Goal: Transaction & Acquisition: Purchase product/service

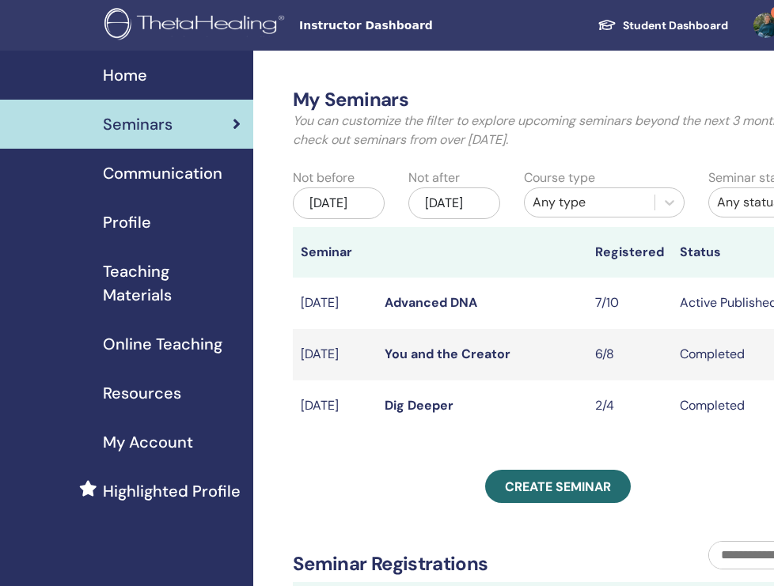
click at [417, 311] on link "Advanced DNA" at bounding box center [431, 302] width 93 height 17
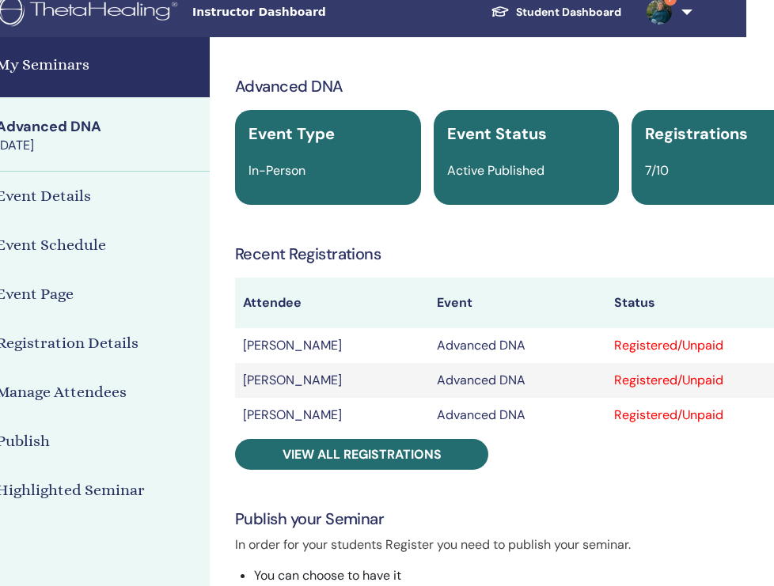
scroll to position [13, 150]
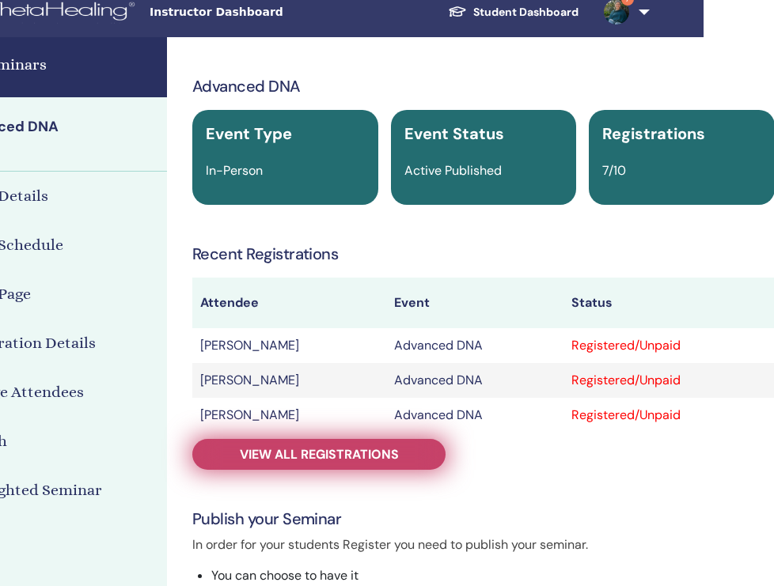
click at [300, 460] on span "View all registrations" at bounding box center [319, 454] width 159 height 17
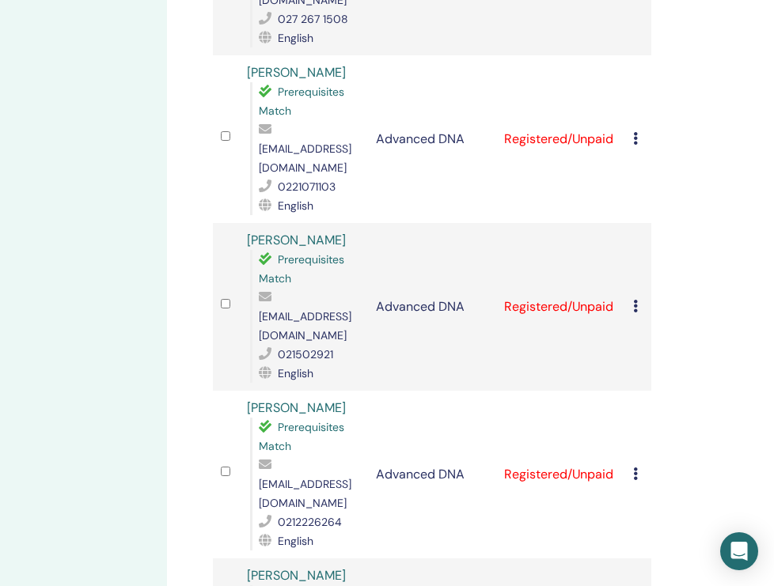
scroll to position [503, 150]
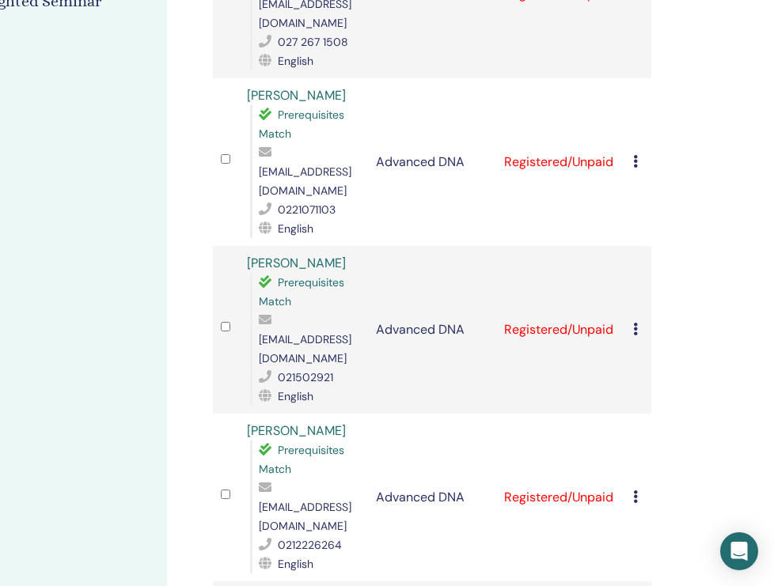
click at [636, 323] on icon at bounding box center [635, 329] width 5 height 13
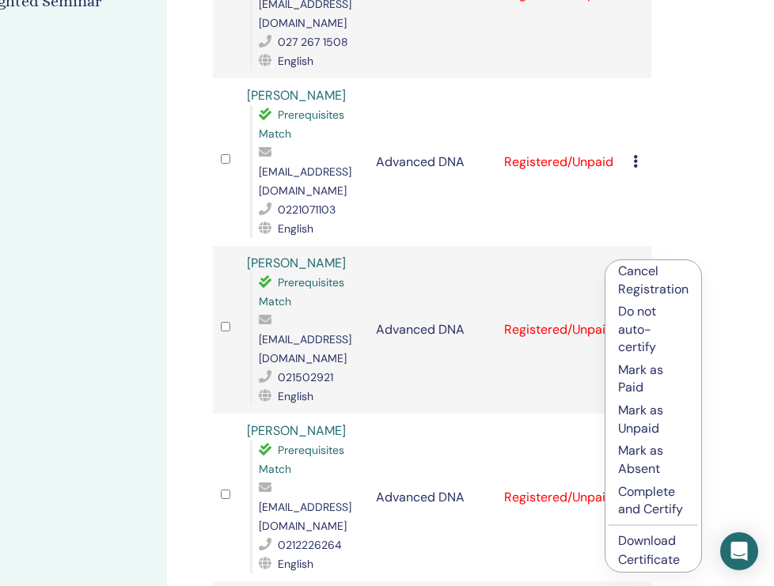
click at [656, 541] on link "Download Certificate" at bounding box center [649, 551] width 62 height 36
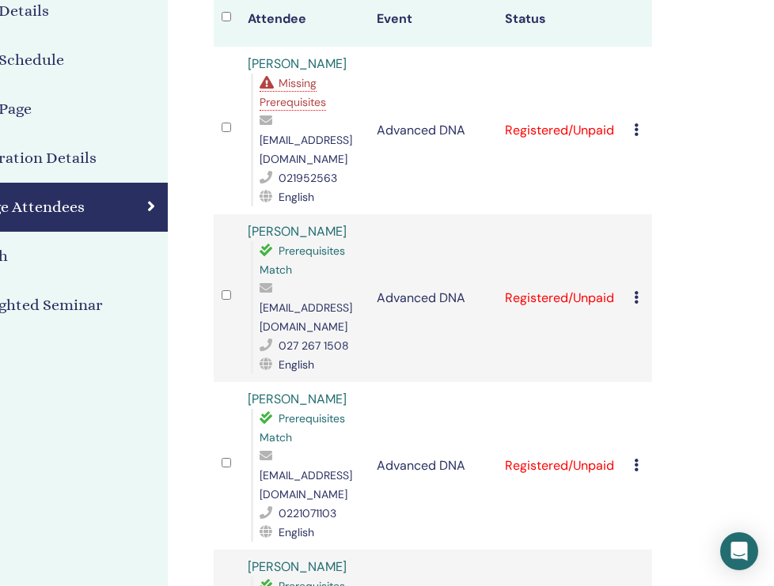
scroll to position [171, 149]
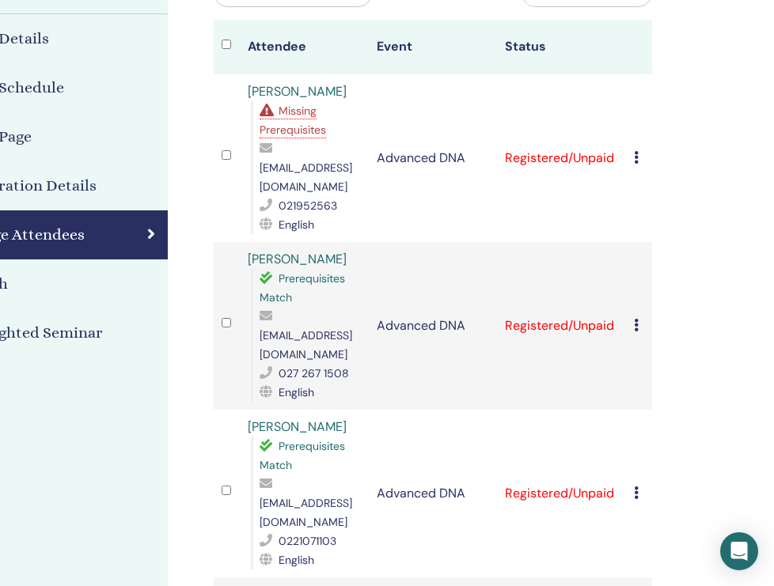
click at [637, 151] on icon at bounding box center [636, 157] width 5 height 13
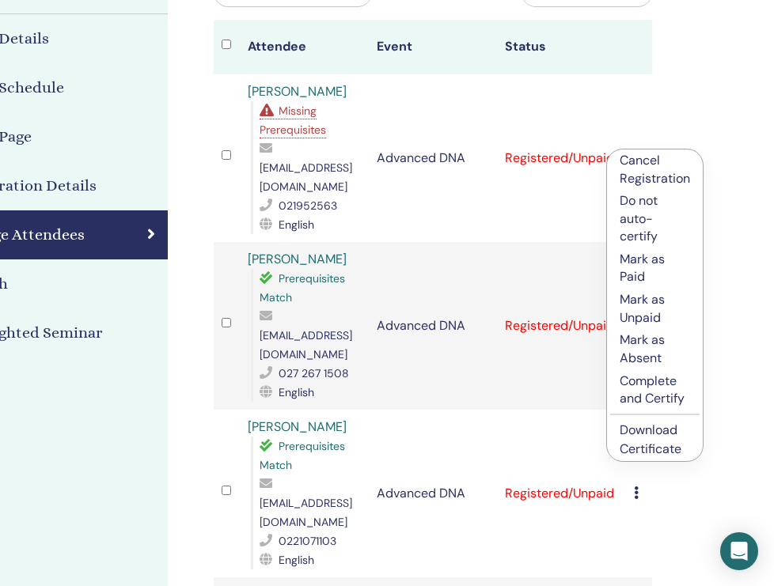
click at [655, 392] on p "Complete and Certify" at bounding box center [655, 391] width 70 height 36
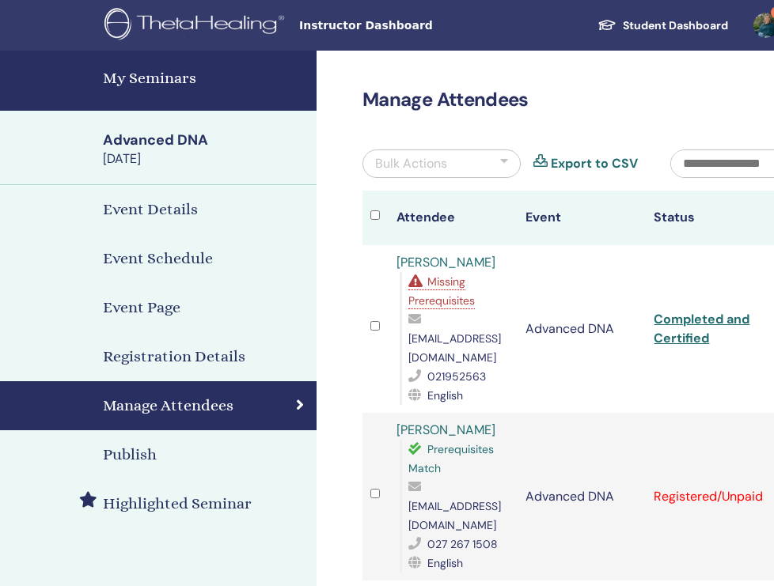
scroll to position [171, 149]
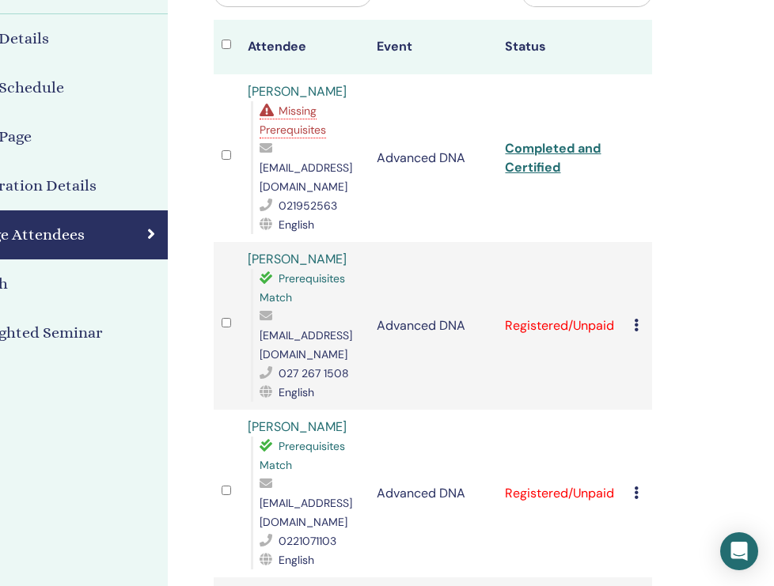
click at [638, 319] on icon at bounding box center [636, 325] width 5 height 13
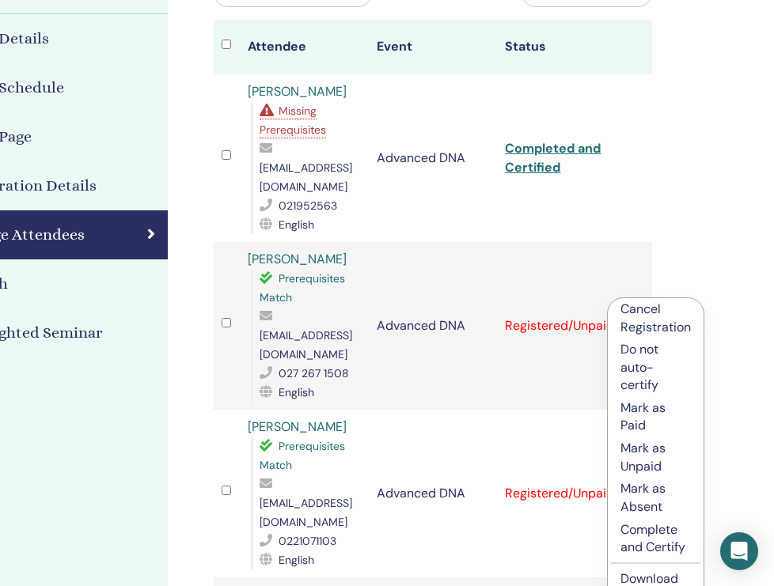
click at [649, 543] on p "Complete and Certify" at bounding box center [655, 540] width 70 height 36
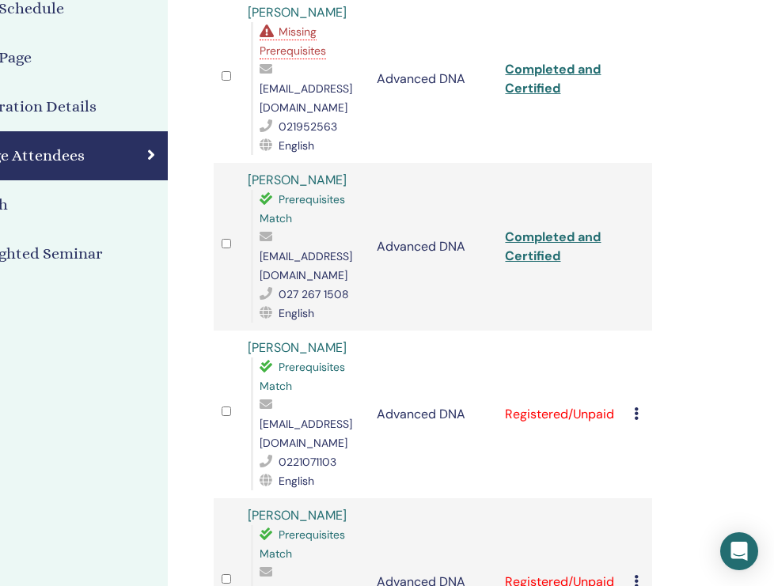
scroll to position [347, 149]
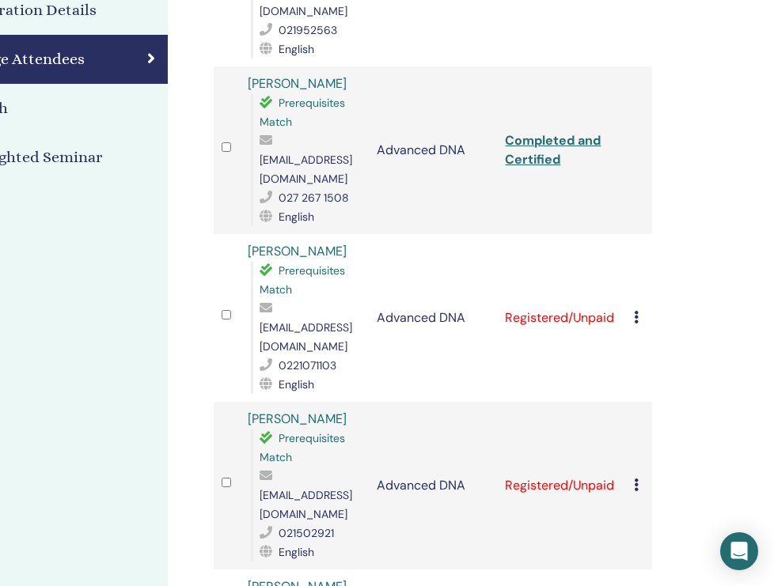
click at [635, 311] on icon at bounding box center [636, 317] width 5 height 13
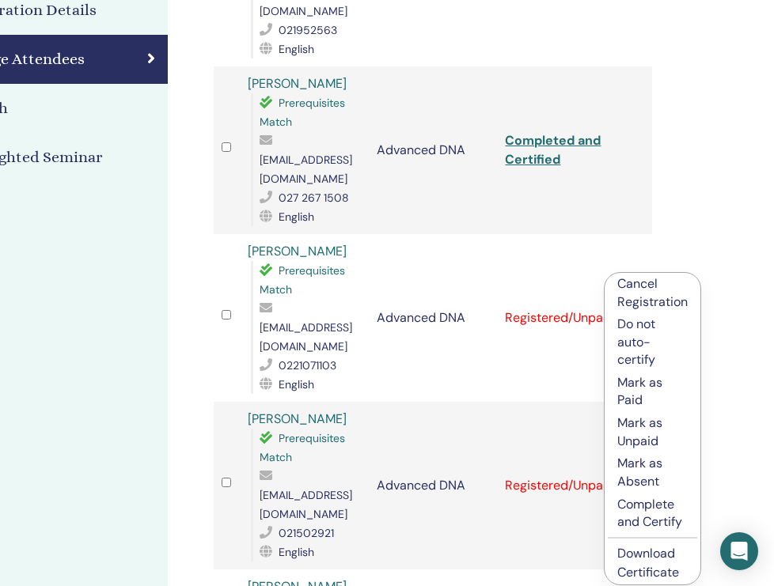
click at [632, 512] on p "Complete and Certify" at bounding box center [652, 514] width 70 height 36
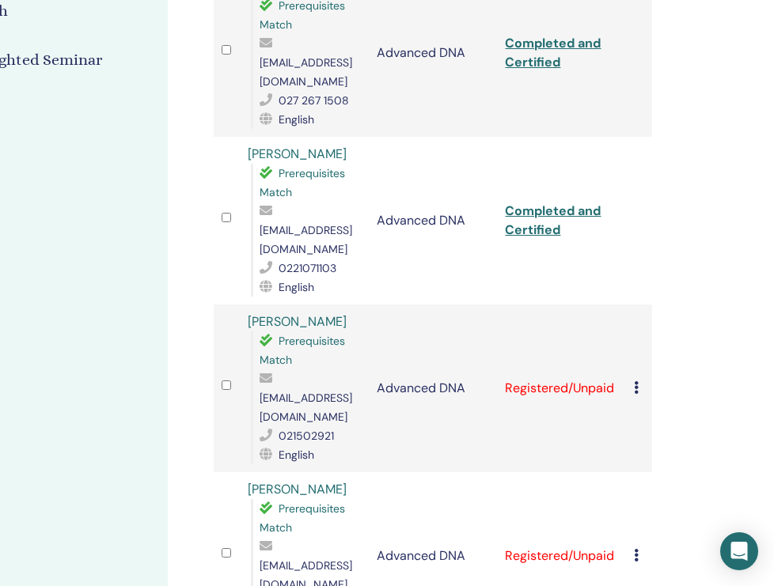
scroll to position [526, 149]
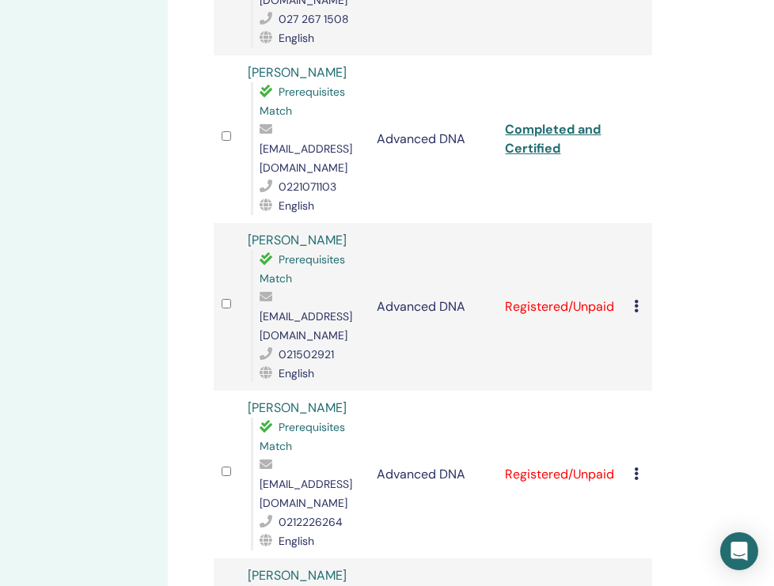
click at [635, 300] on icon at bounding box center [636, 306] width 5 height 13
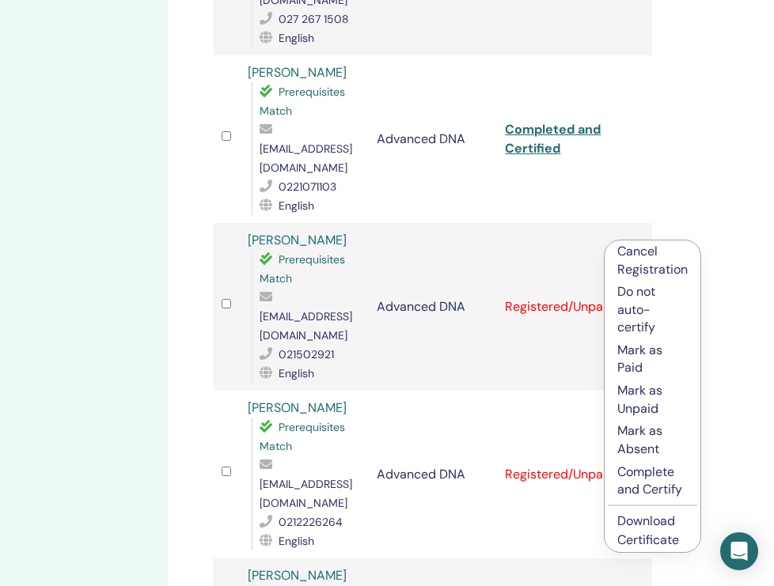
click at [624, 485] on p "Complete and Certify" at bounding box center [652, 482] width 70 height 36
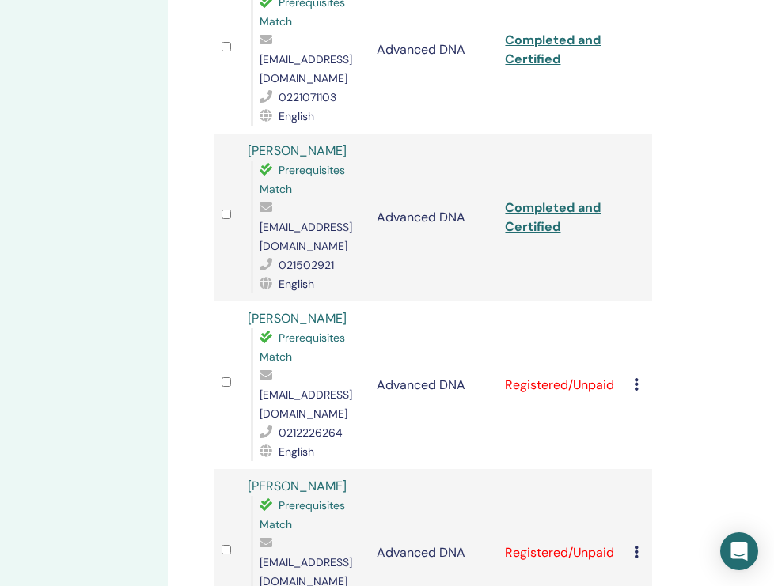
scroll to position [703, 149]
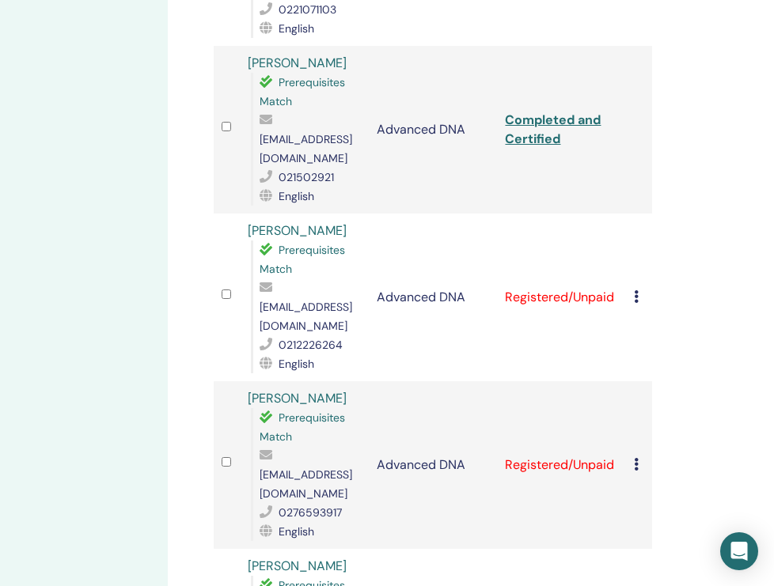
click at [636, 290] on icon at bounding box center [636, 296] width 5 height 13
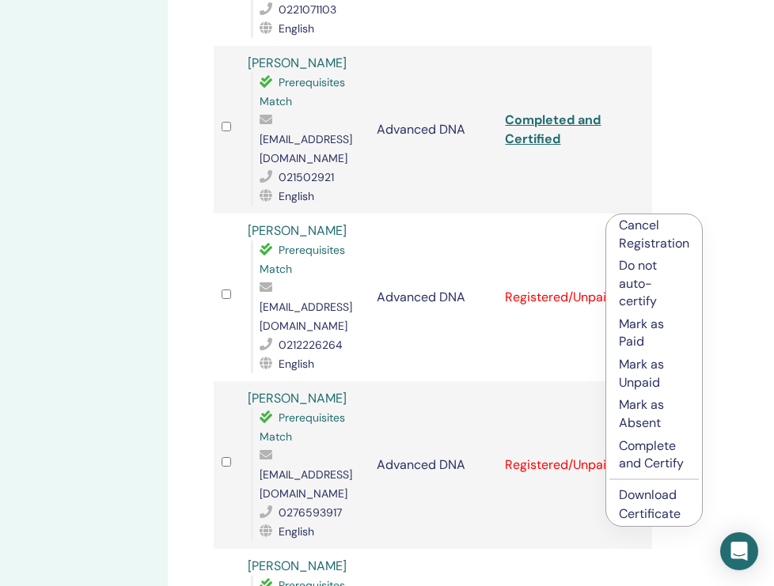
click at [648, 457] on p "Complete and Certify" at bounding box center [654, 456] width 70 height 36
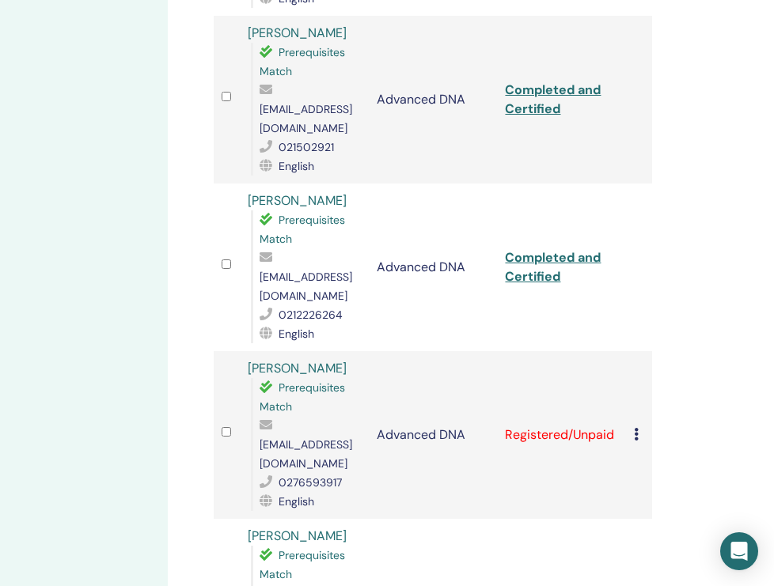
scroll to position [765, 149]
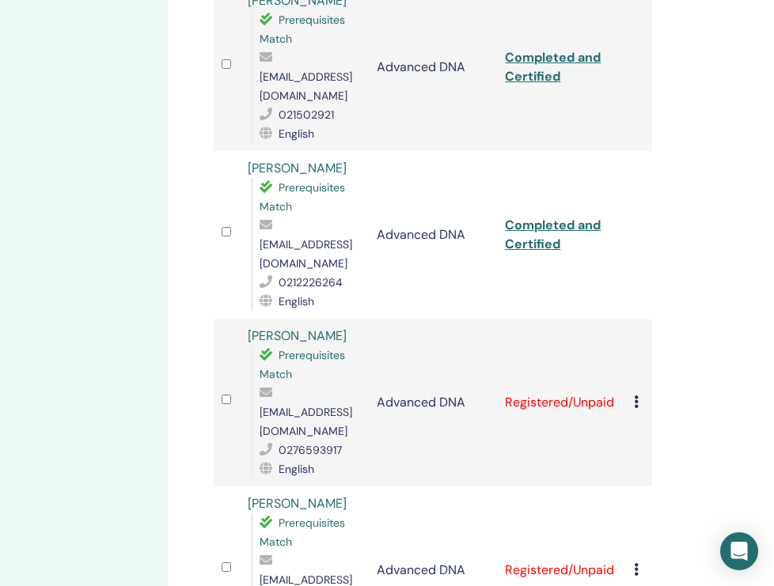
click at [637, 396] on icon at bounding box center [636, 402] width 5 height 13
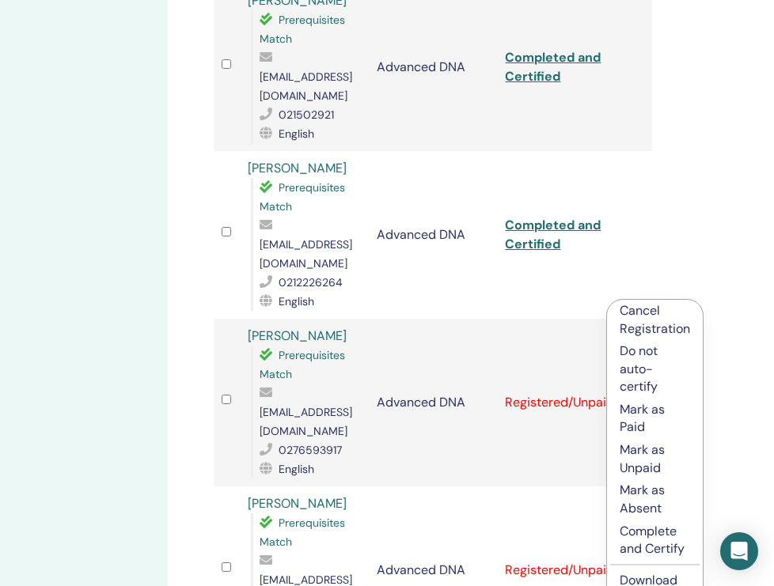
click at [643, 533] on p "Complete and Certify" at bounding box center [655, 541] width 70 height 36
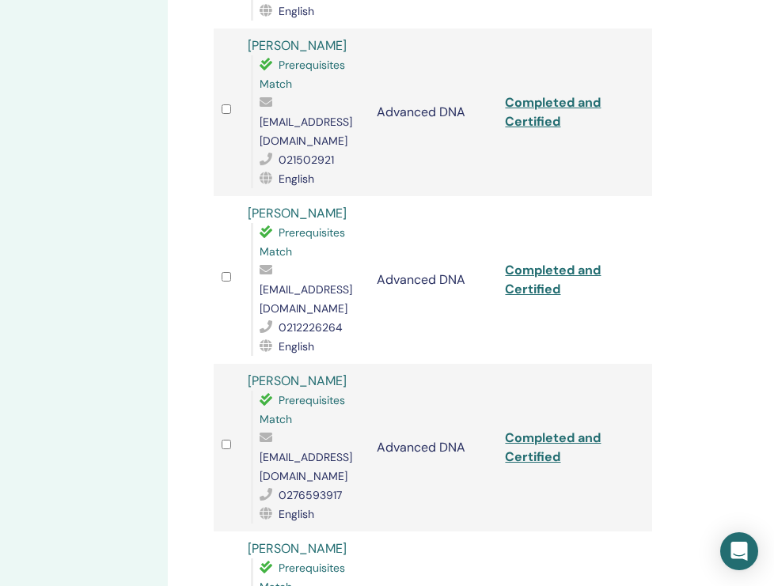
scroll to position [799, 149]
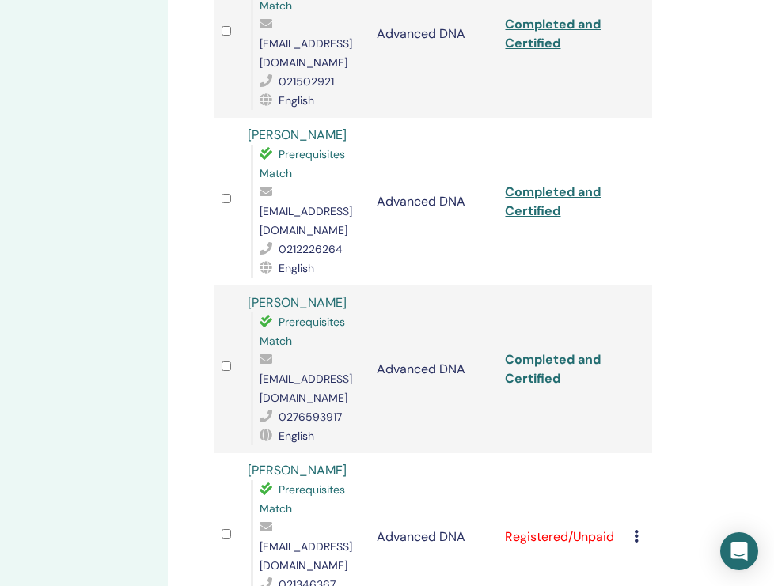
click at [635, 530] on icon at bounding box center [636, 536] width 5 height 13
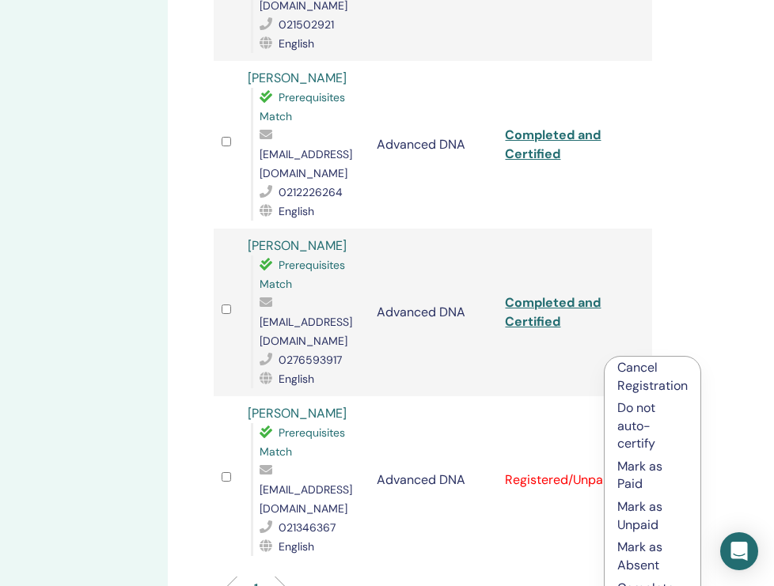
scroll to position [945, 149]
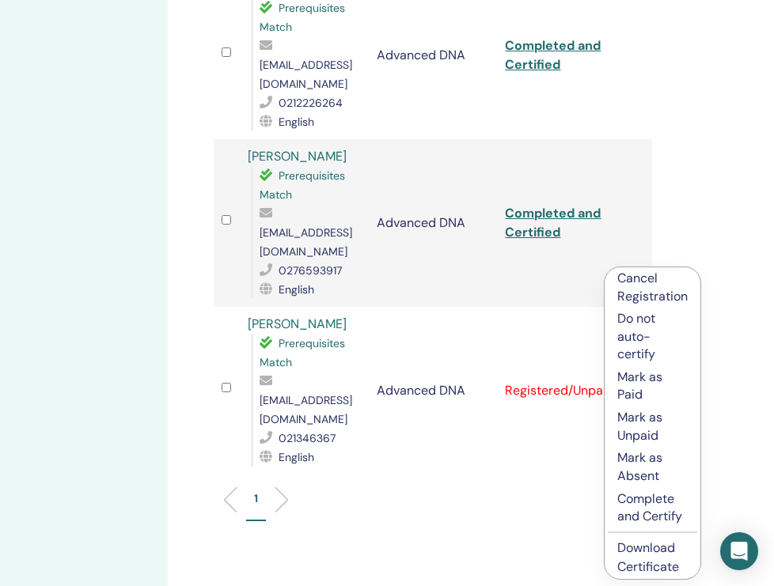
click at [636, 502] on p "Complete and Certify" at bounding box center [652, 509] width 70 height 36
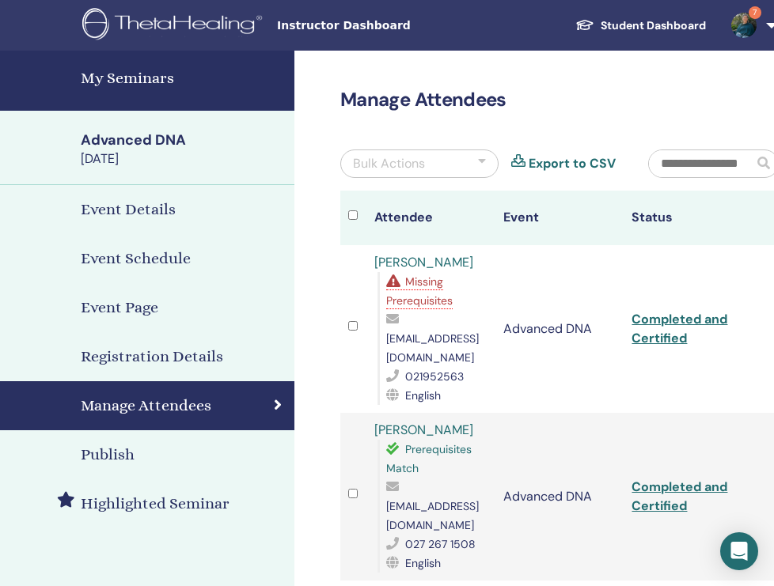
scroll to position [0, 20]
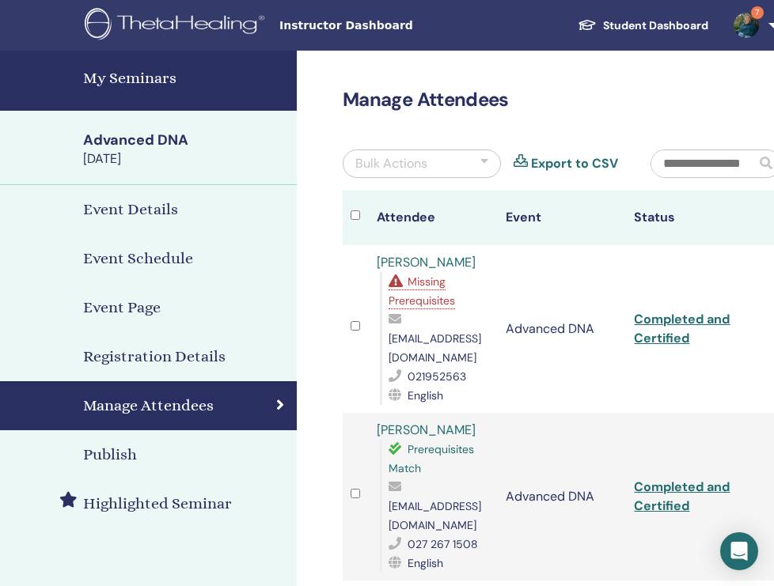
click at [181, 18] on img at bounding box center [177, 26] width 185 height 36
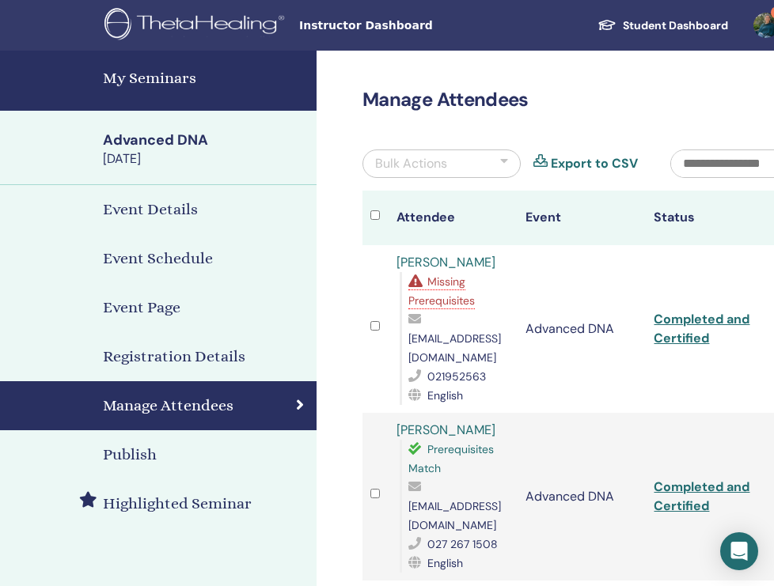
click at [348, 26] on span "Instructor Dashboard" at bounding box center [417, 25] width 237 height 17
click at [133, 85] on h4 "My Seminars" at bounding box center [205, 78] width 204 height 24
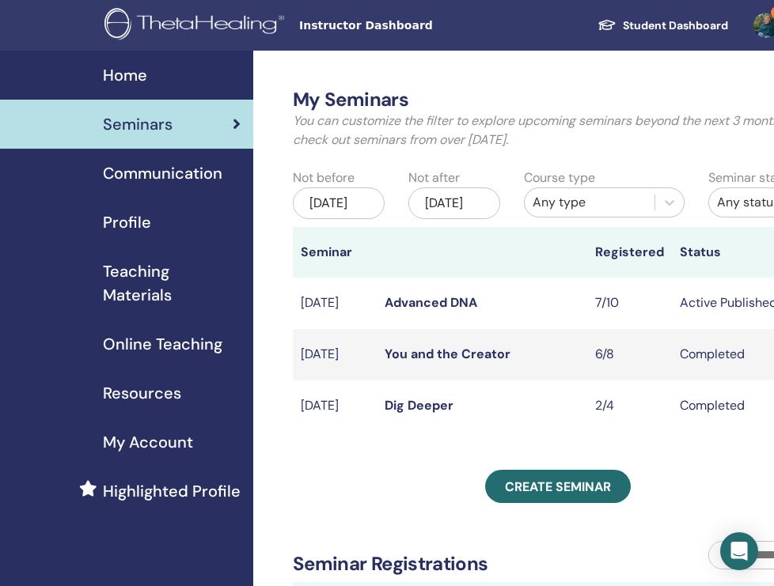
click at [150, 345] on span "Online Teaching" at bounding box center [163, 344] width 120 height 24
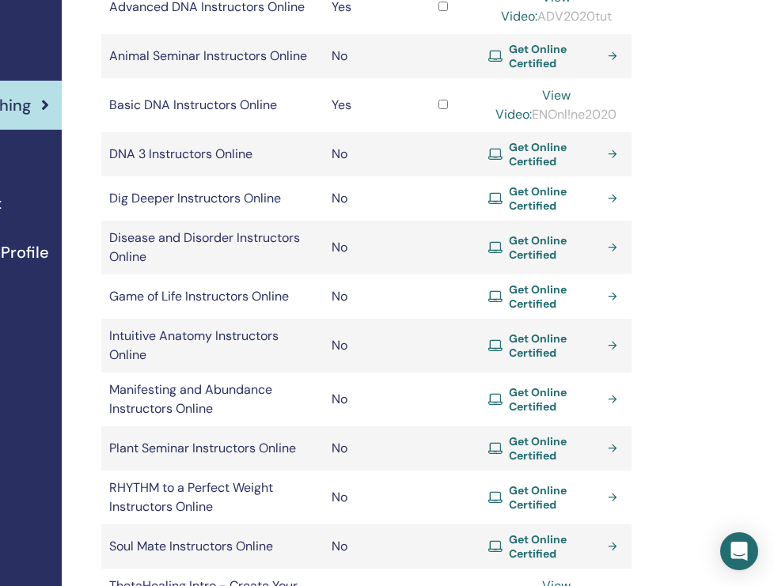
scroll to position [239, 192]
click at [613, 196] on link "Get Online Certified" at bounding box center [555, 198] width 135 height 28
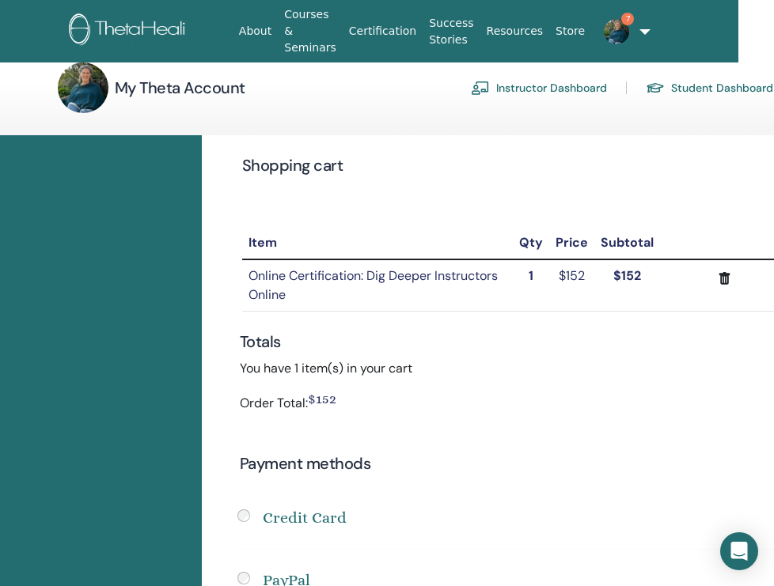
scroll to position [19, 0]
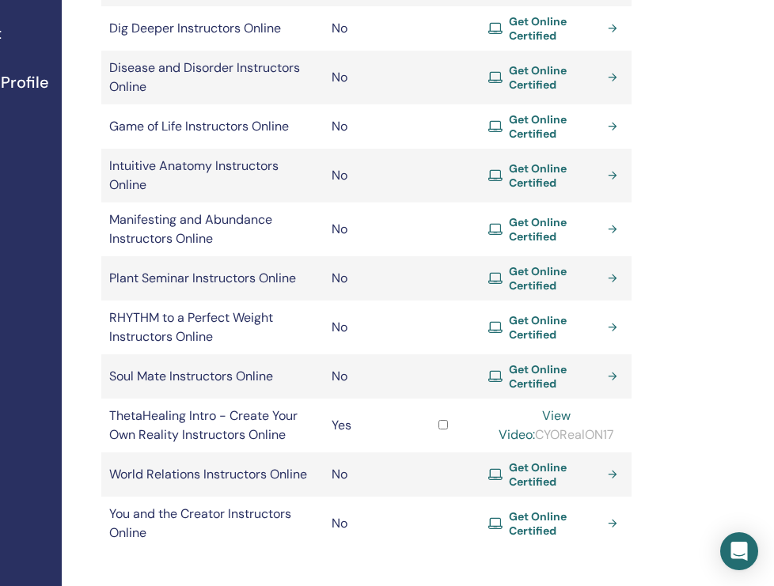
scroll to position [435, 192]
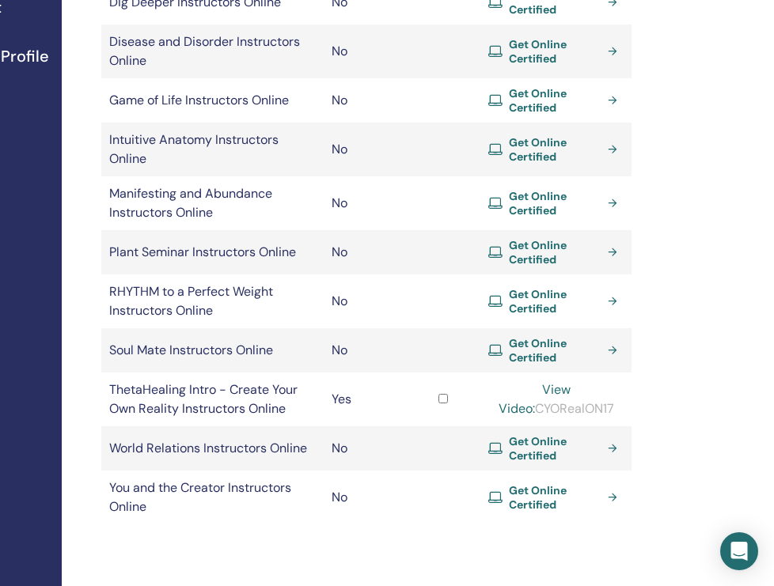
click at [561, 484] on span "Get Online Certified" at bounding box center [555, 498] width 93 height 28
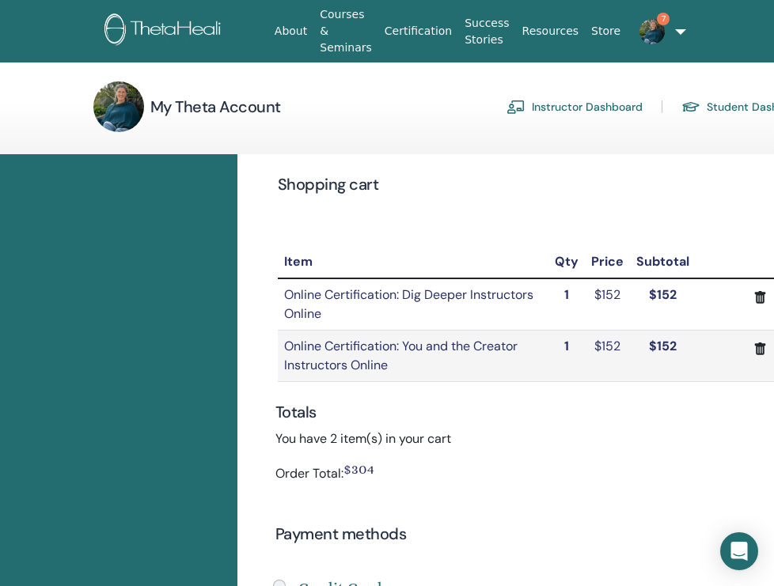
click at [603, 109] on link "Instructor Dashboard" at bounding box center [575, 106] width 136 height 25
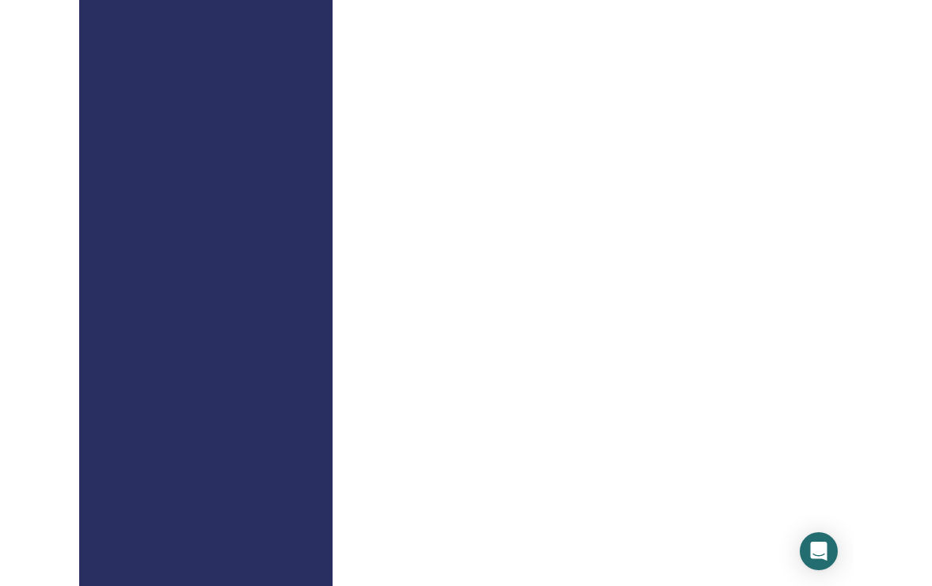
scroll to position [822, 0]
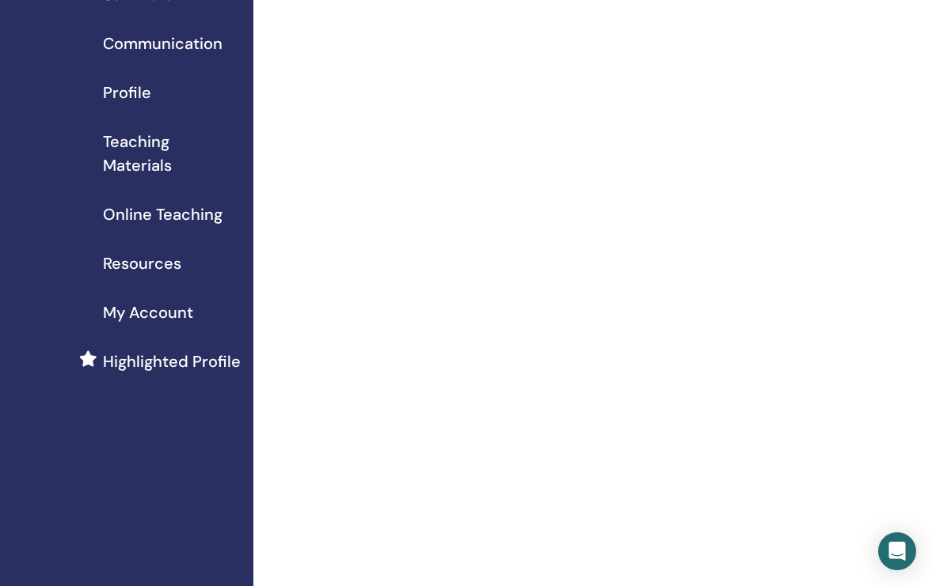
scroll to position [119, 0]
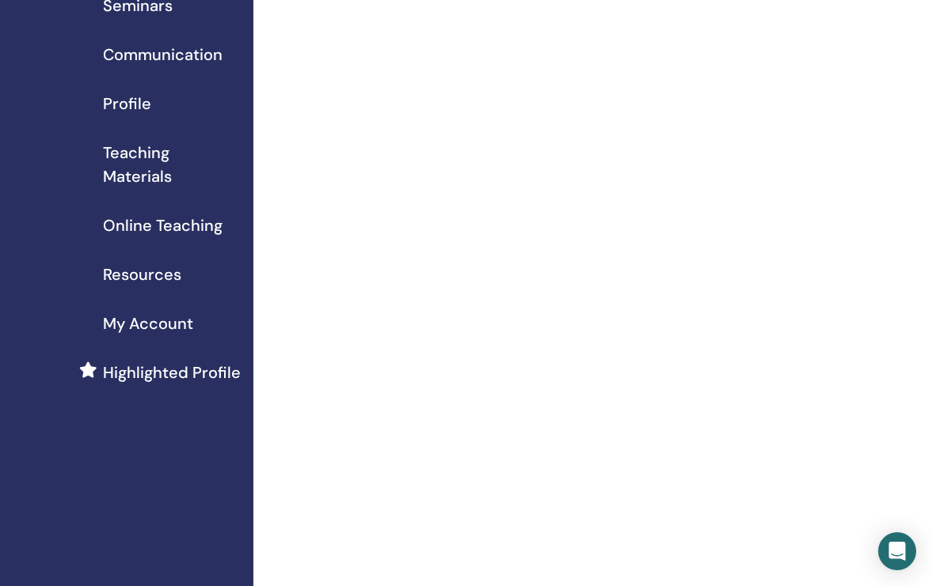
click at [153, 227] on span "Online Teaching" at bounding box center [163, 226] width 120 height 24
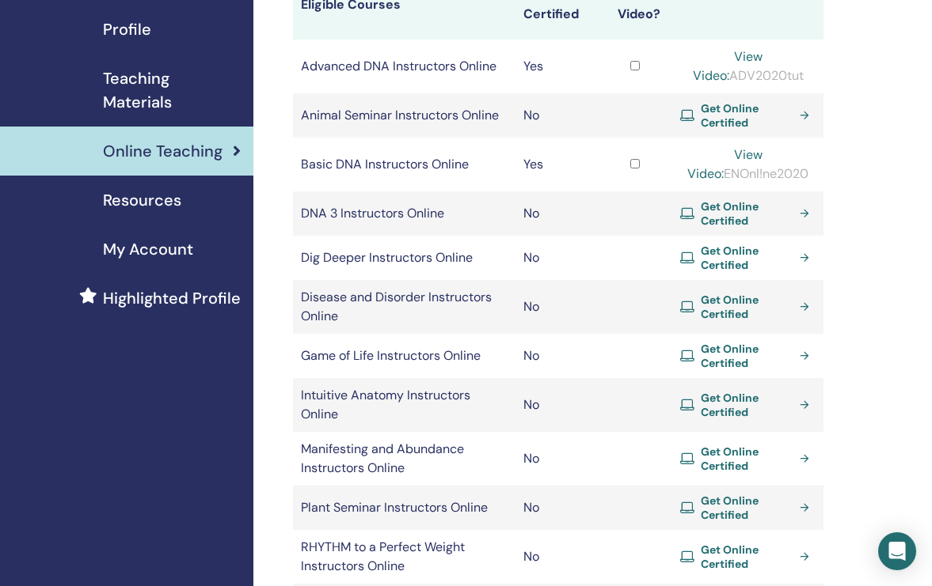
scroll to position [197, 0]
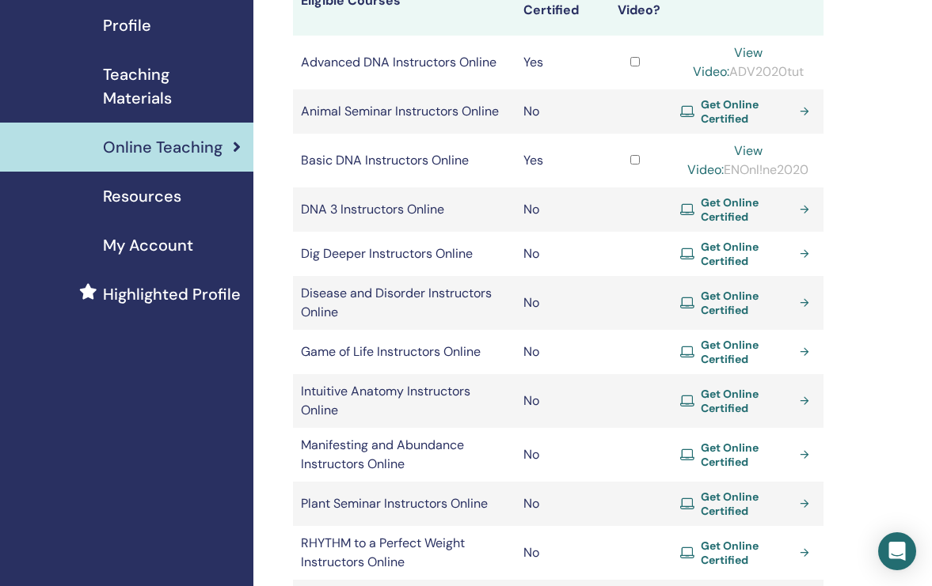
click at [762, 256] on span "Get Online Certified" at bounding box center [746, 254] width 93 height 28
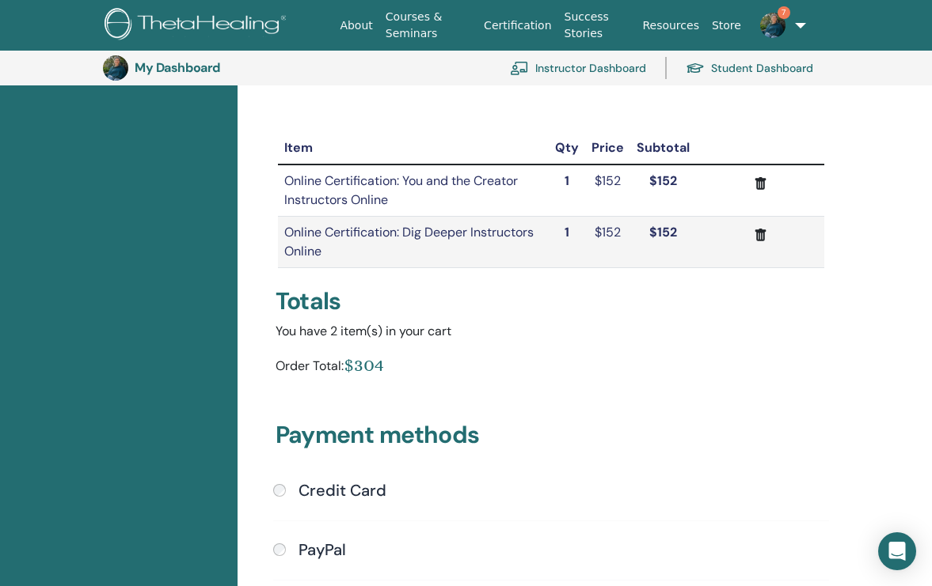
scroll to position [119, 0]
